Goal: Navigation & Orientation: Find specific page/section

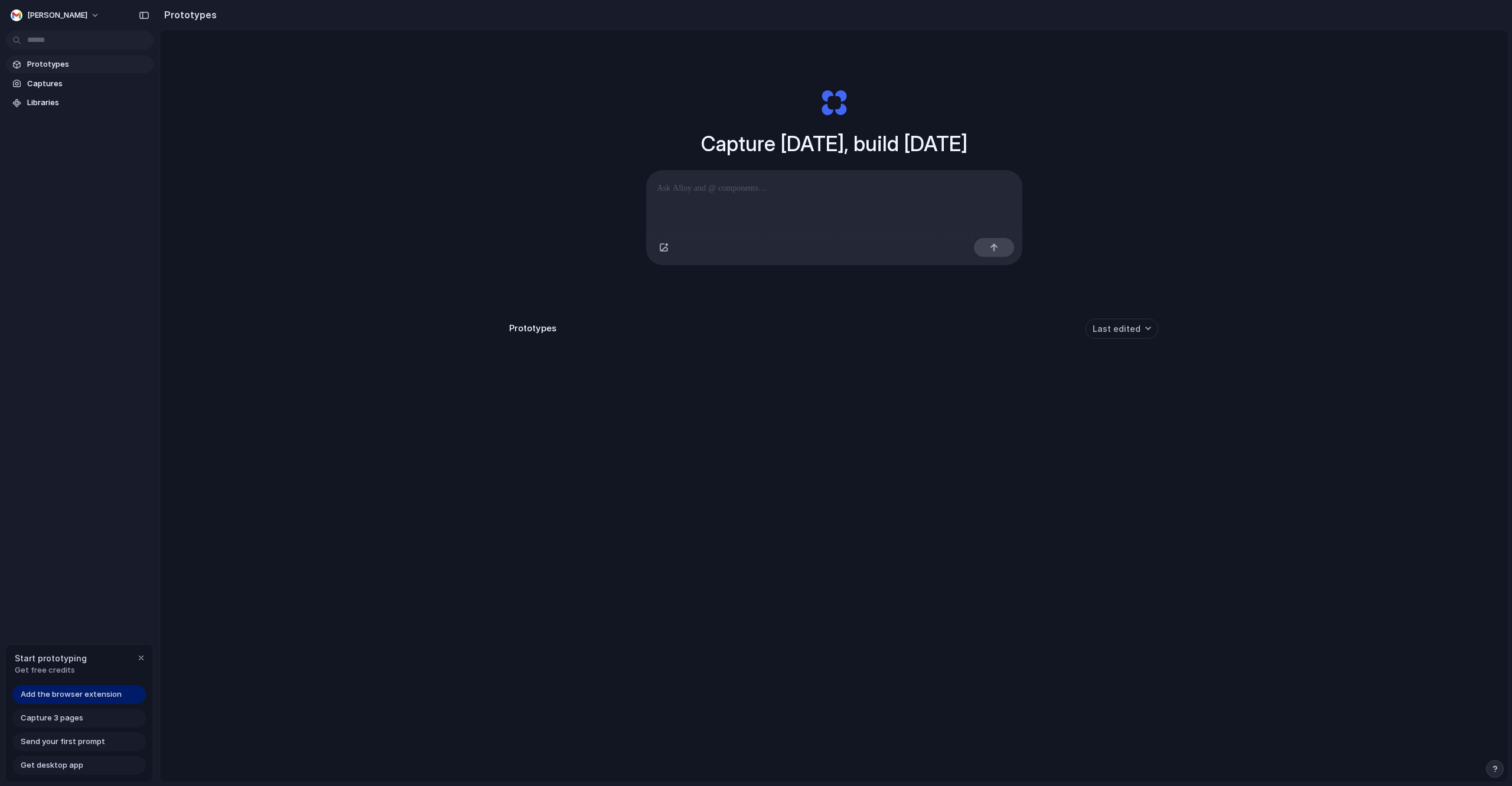
click at [86, 60] on span "Prototypes" at bounding box center [88, 64] width 121 height 12
click at [103, 725] on div "Capture 3 pages" at bounding box center [79, 718] width 133 height 19
click at [100, 742] on span "Send your first prompt" at bounding box center [63, 741] width 84 height 12
click at [83, 759] on link "Get desktop app" at bounding box center [79, 765] width 133 height 19
click at [140, 660] on div "button" at bounding box center [141, 657] width 9 height 9
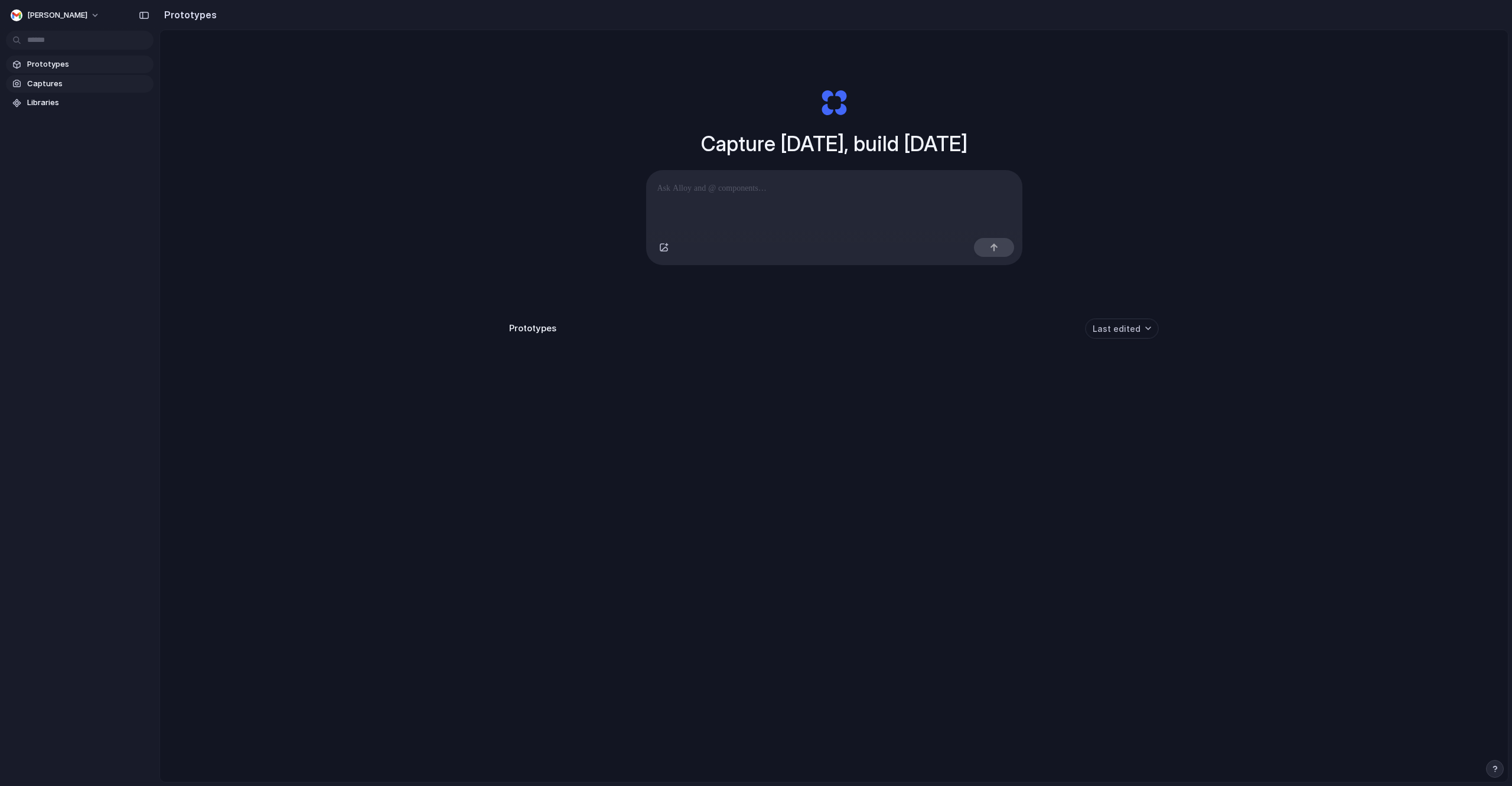
click at [86, 88] on span "Captures" at bounding box center [88, 83] width 121 height 12
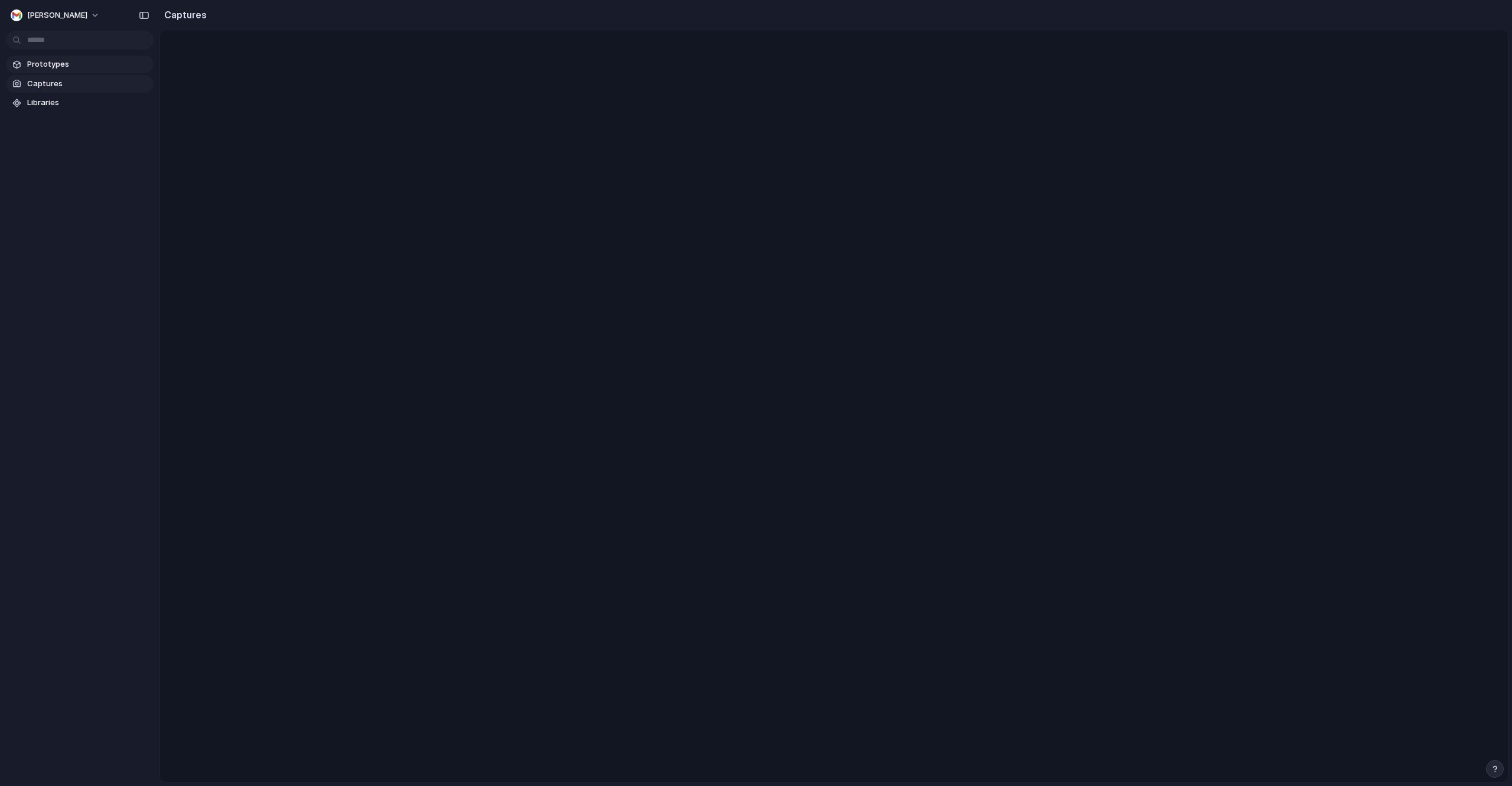
click at [93, 58] on link "Prototypes" at bounding box center [79, 64] width 148 height 17
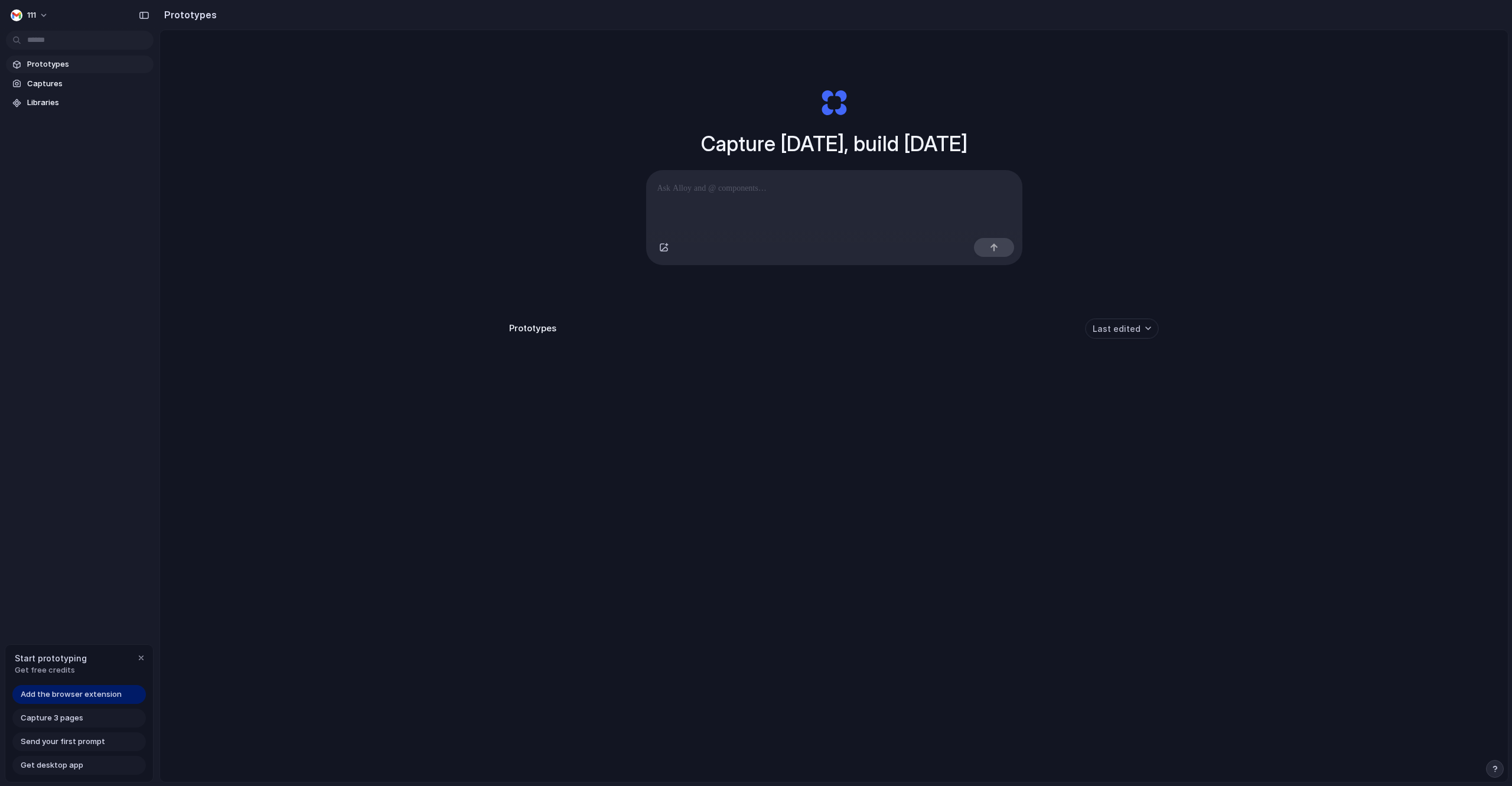
drag, startPoint x: 0, startPoint y: 0, endPoint x: 43, endPoint y: 61, distance: 74.6
click at [43, 61] on span "Prototypes" at bounding box center [88, 64] width 121 height 12
click at [52, 86] on span "Captures" at bounding box center [88, 83] width 121 height 12
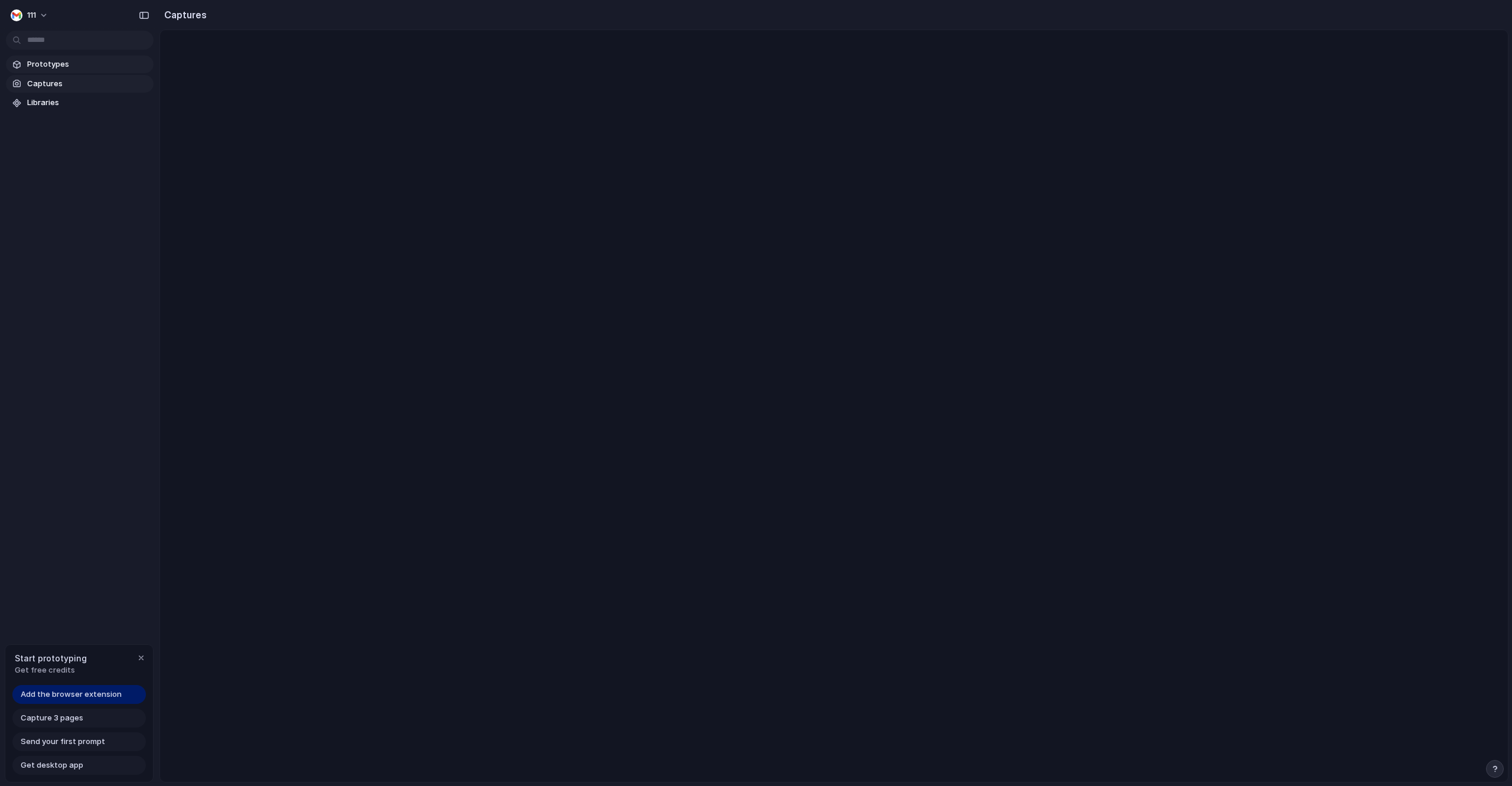
click at [63, 64] on span "Prototypes" at bounding box center [88, 64] width 121 height 12
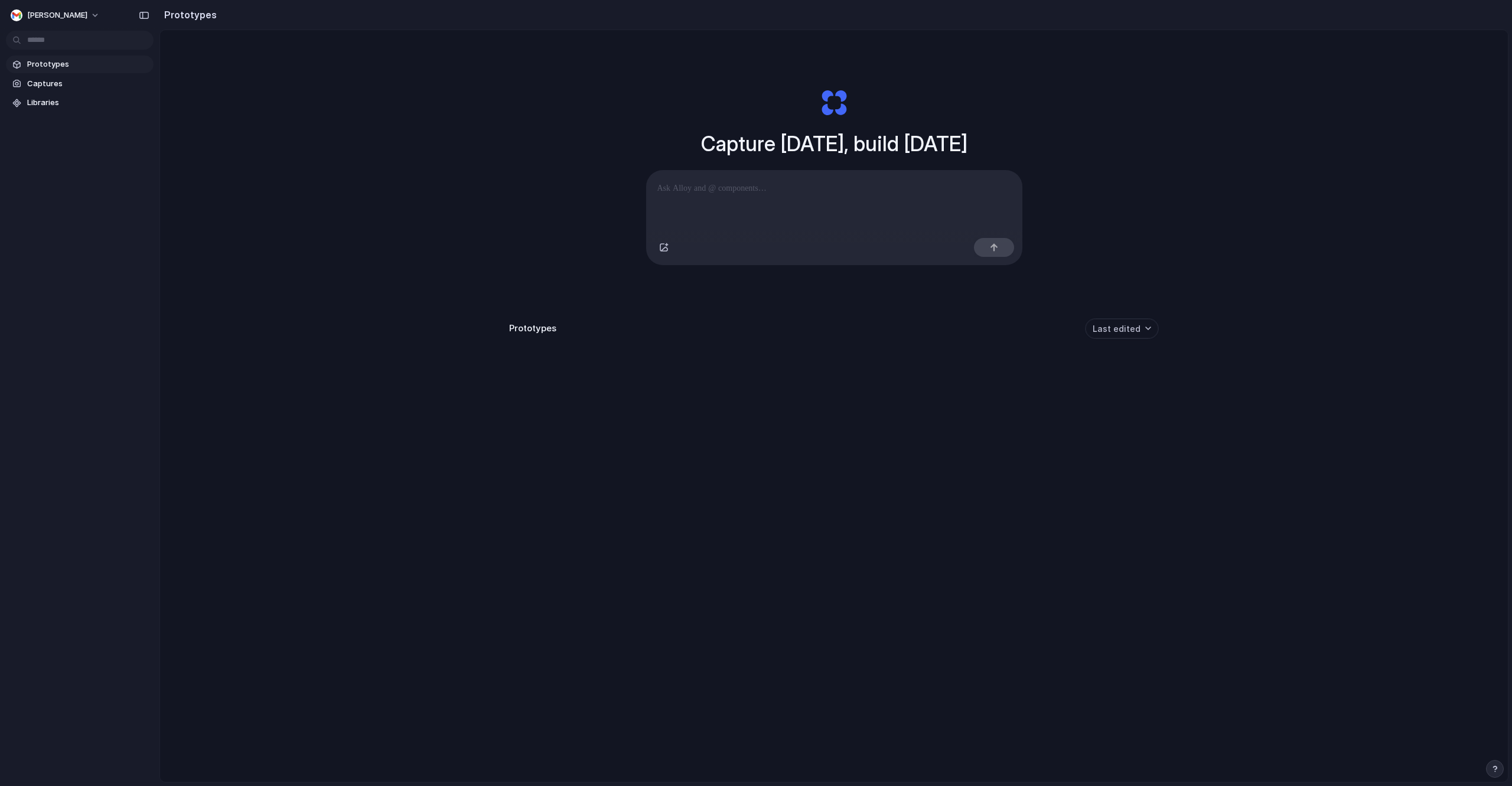
click at [66, 58] on link "Prototypes" at bounding box center [79, 64] width 148 height 17
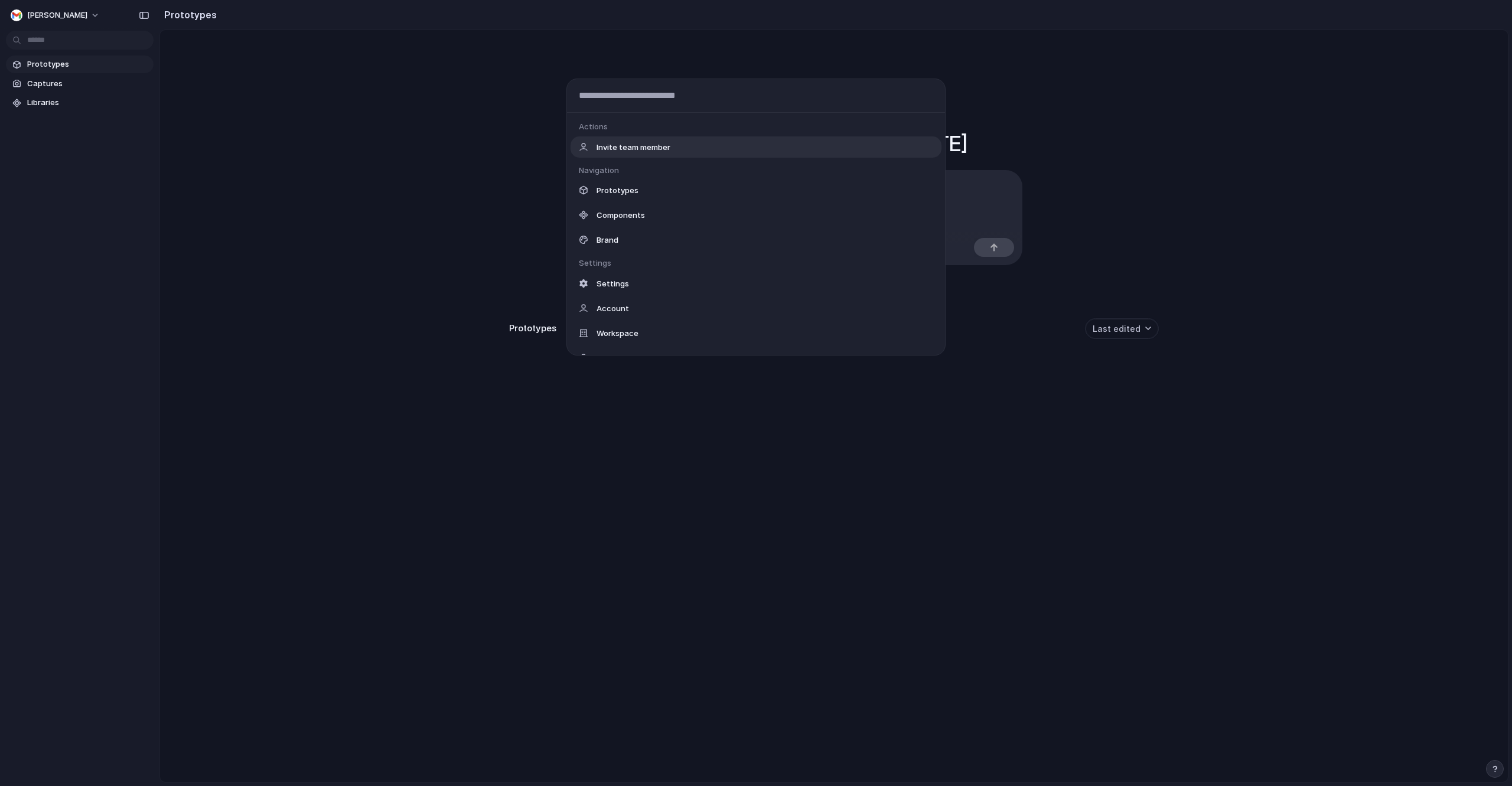
click at [56, 42] on body "cameron Prototypes Captures Libraries Prototypes Capture [DATE], build [DATE] C…" at bounding box center [756, 393] width 1512 height 786
click at [84, 30] on div "Actions Invite team member Navigation Prototypes Components Brand Settings Sett…" at bounding box center [756, 393] width 1512 height 786
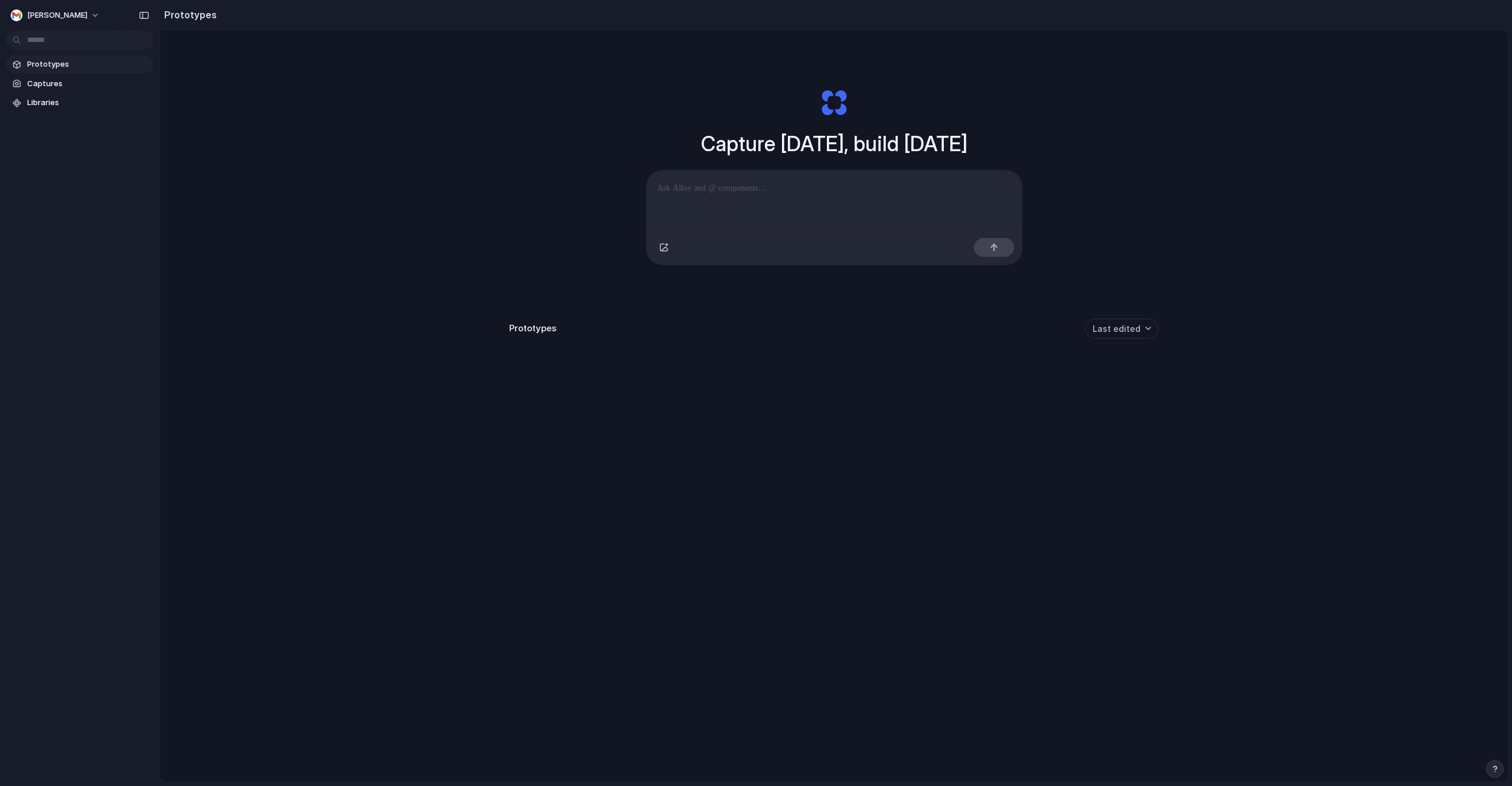
click at [84, 30] on div at bounding box center [79, 38] width 160 height 21
click at [91, 38] on body "cameron Prototypes Captures Libraries Prototypes Capture today, build tomorrow …" at bounding box center [756, 393] width 1512 height 786
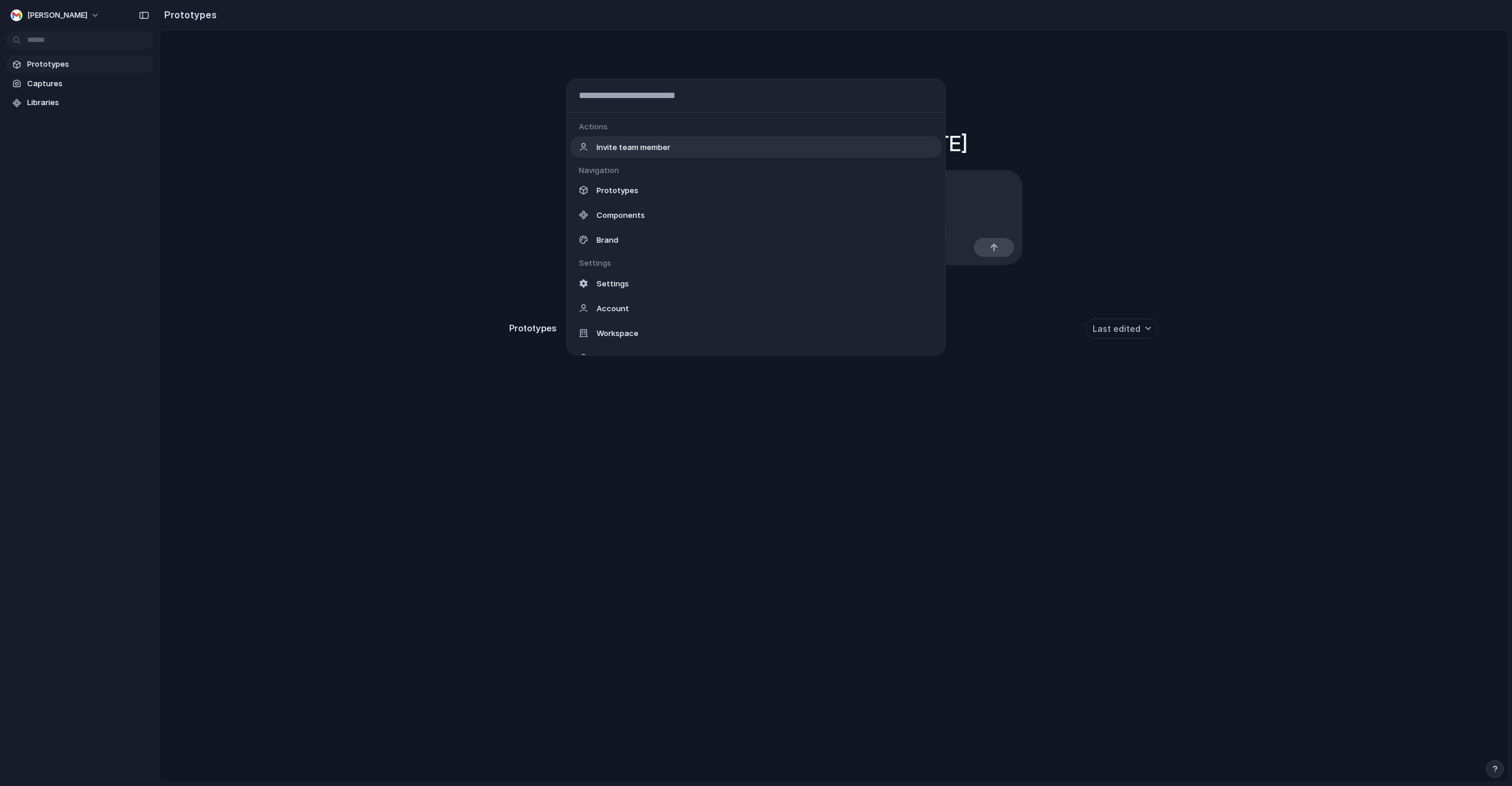
scroll to position [68, 0]
click at [614, 315] on span "Integrations" at bounding box center [619, 315] width 46 height 12
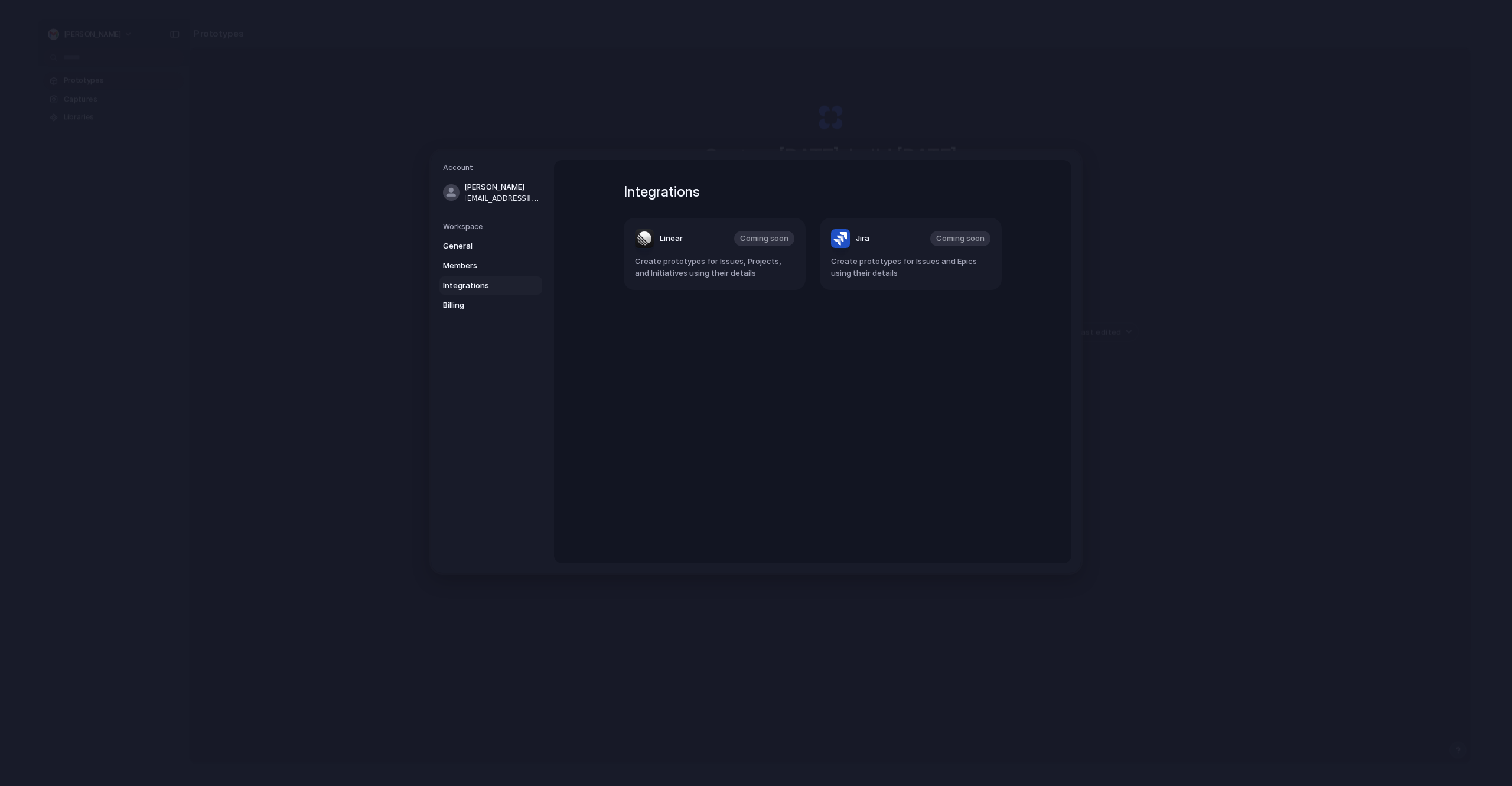
click at [572, 203] on div "Integrations Linear Coming soon Create prototypes for Issues, Projects, and Ini…" at bounding box center [813, 362] width 518 height 403
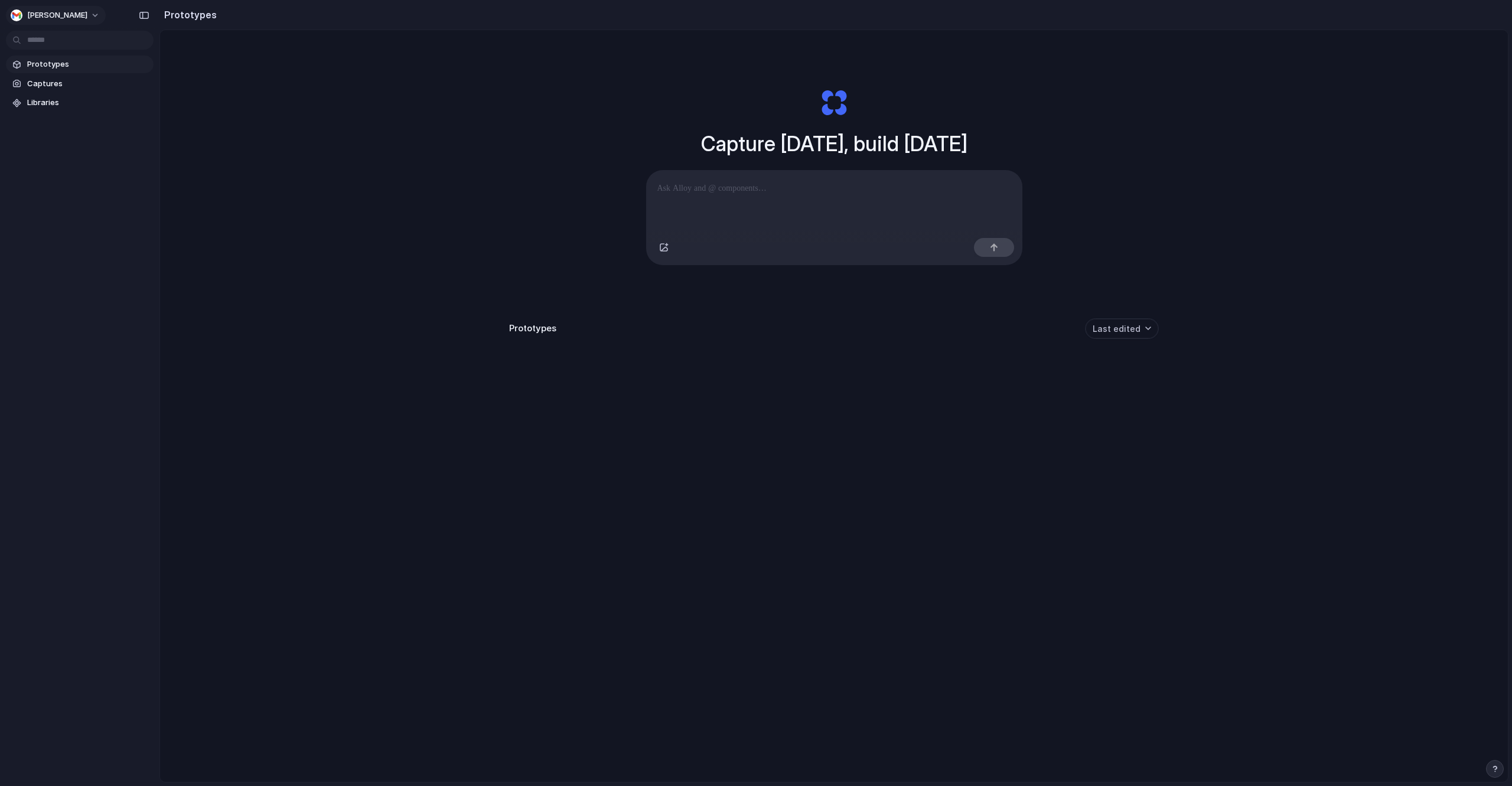
click at [58, 13] on span "cameron" at bounding box center [58, 15] width 60 height 12
click at [58, 13] on div "Settings Invite members Change theme Change workspace Sign out" at bounding box center [756, 393] width 1512 height 786
click at [71, 16] on button "cameron" at bounding box center [55, 15] width 100 height 19
click at [75, 124] on li "Sign out" at bounding box center [66, 117] width 115 height 19
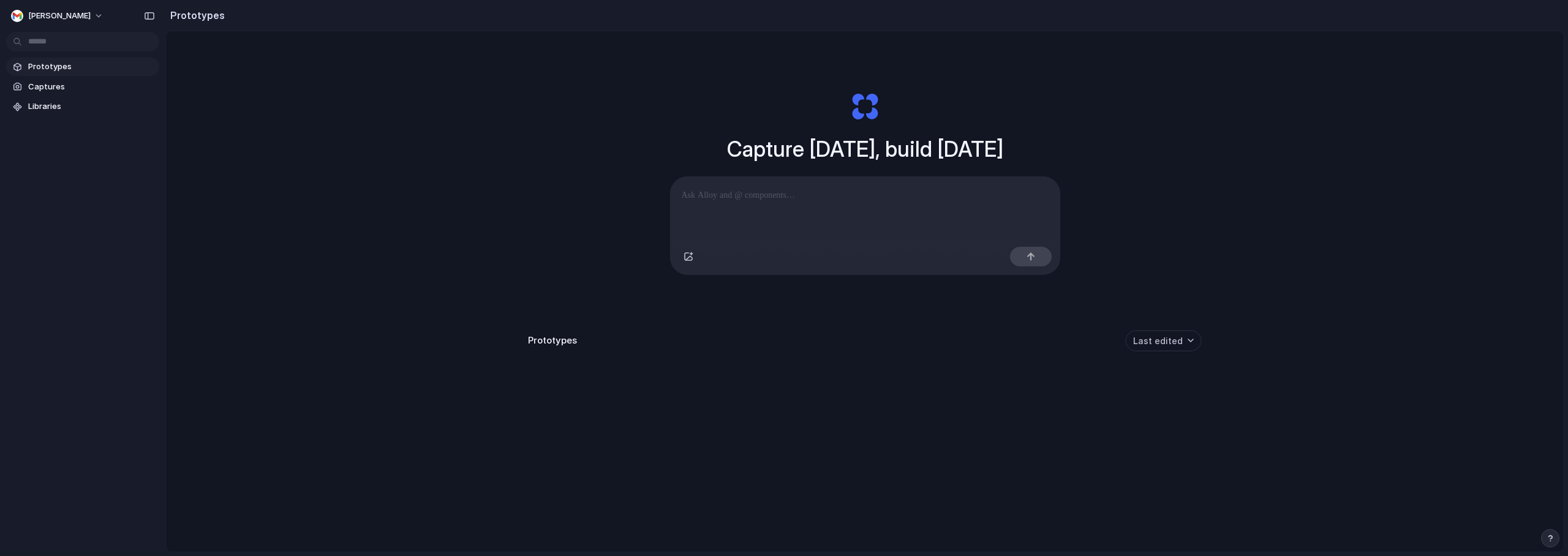
click at [71, 66] on span "Prototypes" at bounding box center [91, 66] width 126 height 12
click at [67, 80] on link "Captures" at bounding box center [82, 86] width 153 height 18
click at [375, 99] on div "Capture [DATE], build [DATE] Clone web app Clone screenshot Start from existing…" at bounding box center [864, 324] width 1398 height 585
click at [869, 169] on div "Capture [DATE], build [DATE] Clone web app Clone screenshot Start from existing…" at bounding box center [864, 184] width 490 height 275
click at [888, 152] on h1 "Capture [DATE], build [DATE]" at bounding box center [865, 149] width 276 height 32
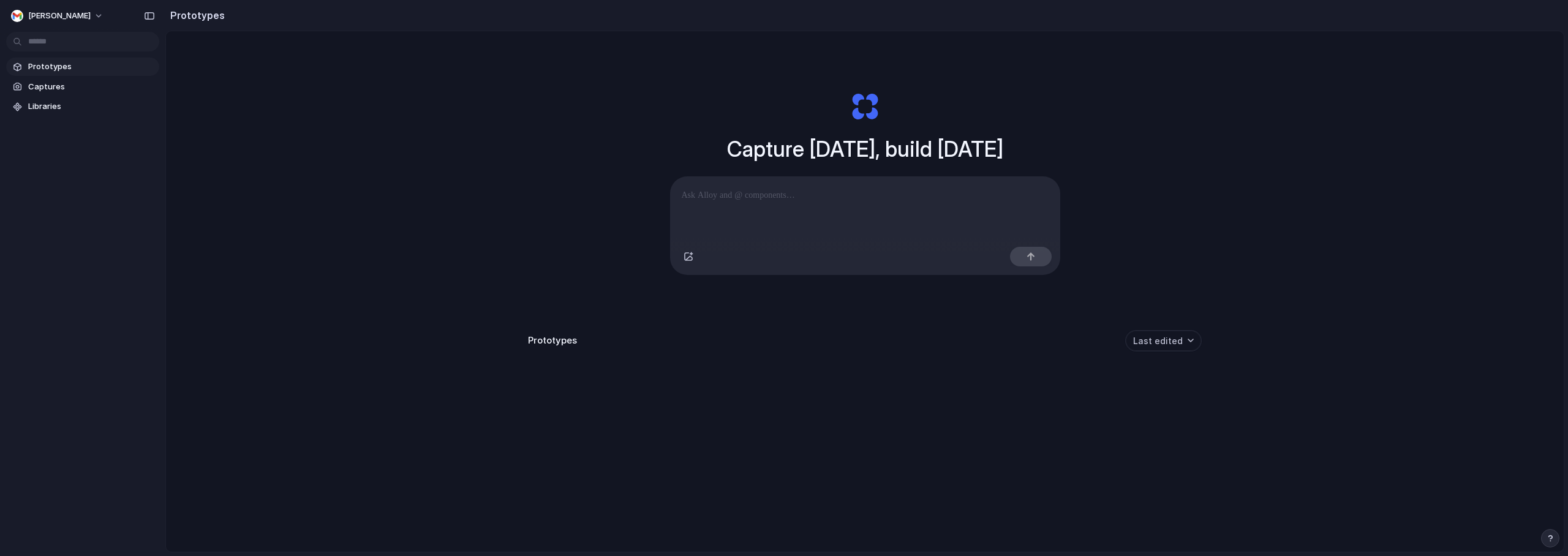
click at [888, 152] on h1 "Capture [DATE], build [DATE]" at bounding box center [865, 149] width 276 height 32
click at [846, 410] on div "Prototypes Last edited" at bounding box center [864, 383] width 673 height 105
click at [899, 133] on div "Capture [DATE], build [DATE] Clone web app Clone screenshot Start from existing…" at bounding box center [864, 184] width 490 height 275
